Goal: Register for event/course

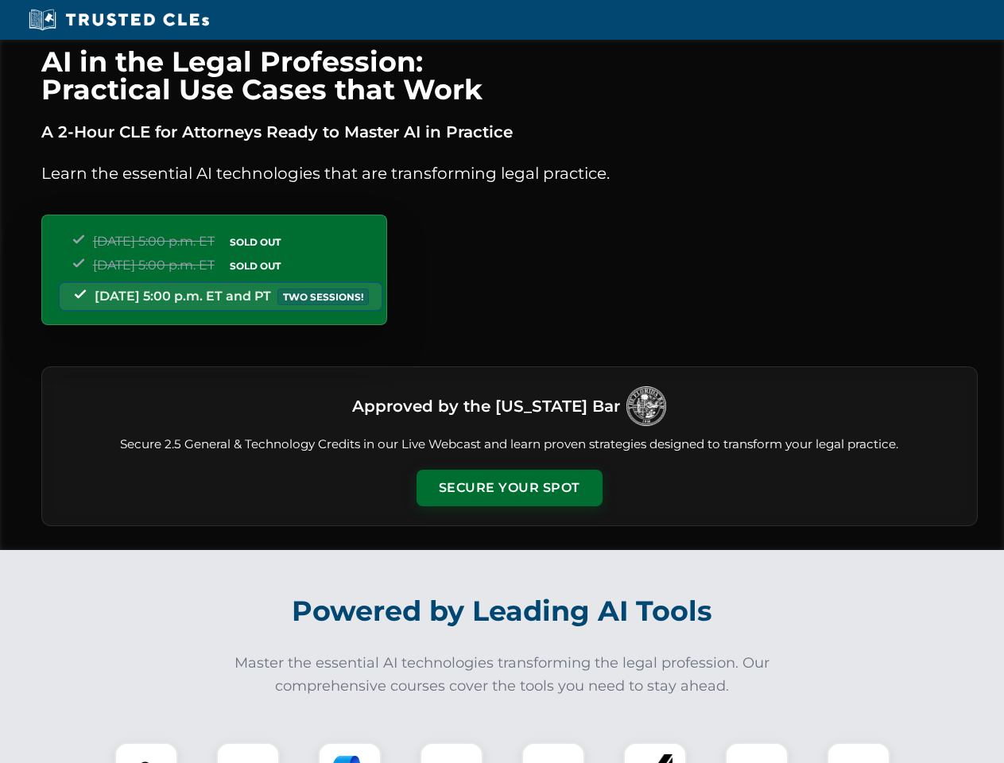
click at [509, 488] on button "Secure Your Spot" at bounding box center [509, 488] width 186 height 37
click at [146, 752] on img at bounding box center [146, 774] width 46 height 46
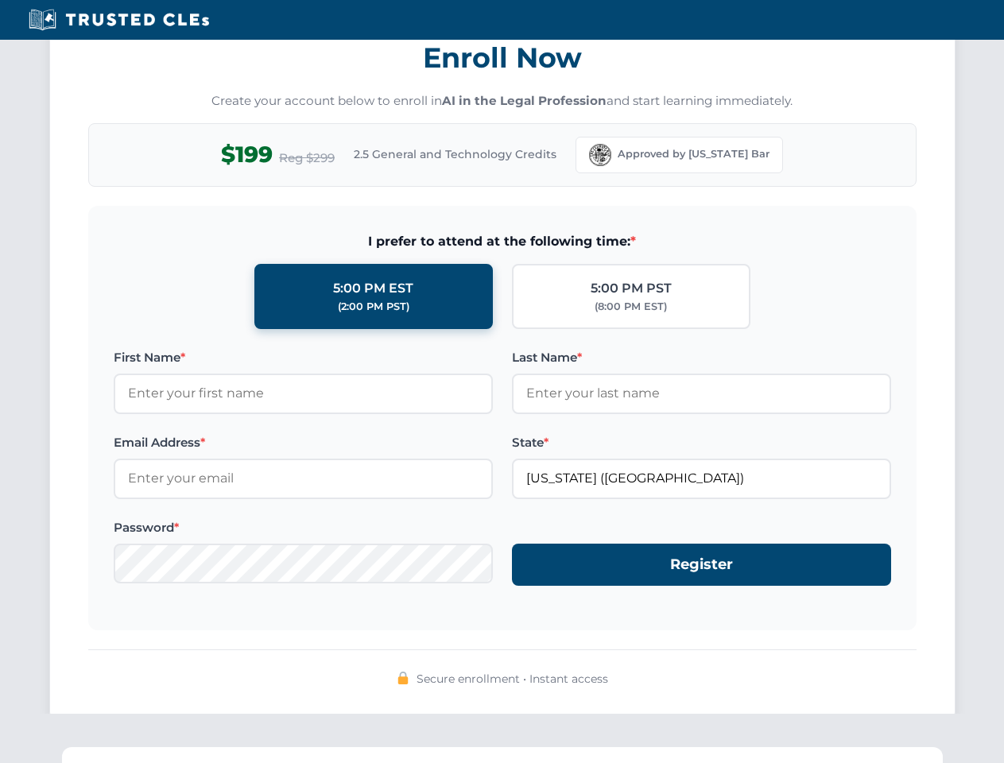
scroll to position [1560, 0]
